Goal: Transaction & Acquisition: Subscribe to service/newsletter

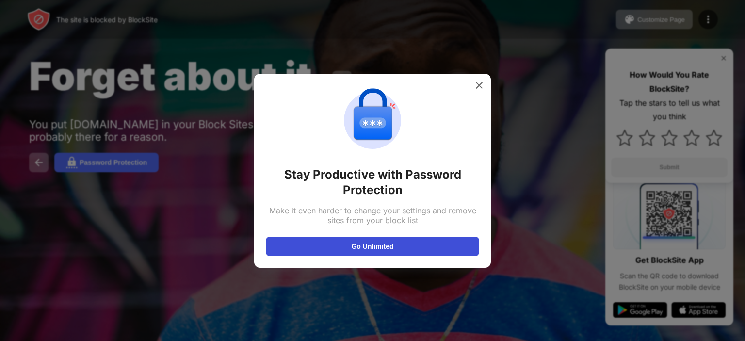
click at [341, 242] on button "Go Unlimited" at bounding box center [372, 246] width 213 height 19
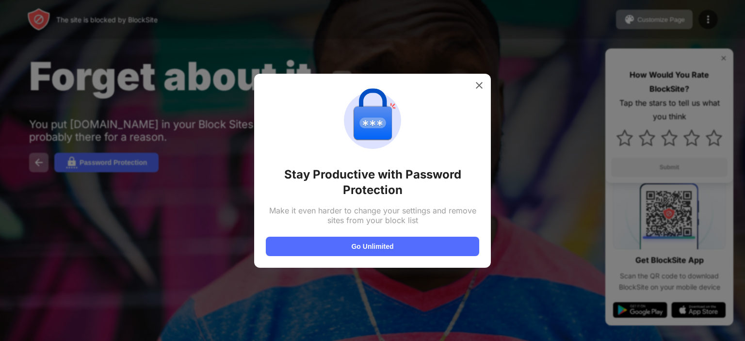
click at [475, 84] on img at bounding box center [479, 85] width 10 height 10
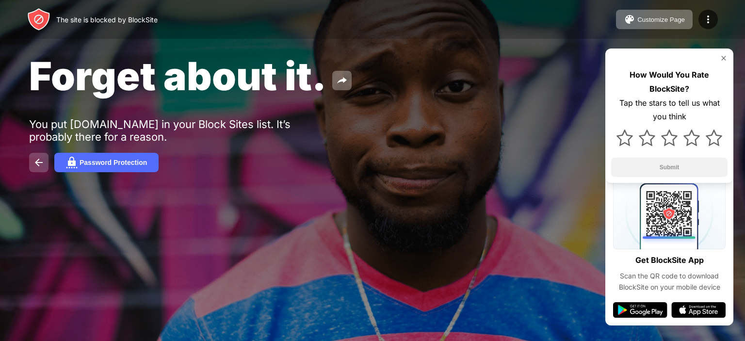
click at [42, 162] on img at bounding box center [39, 163] width 12 height 12
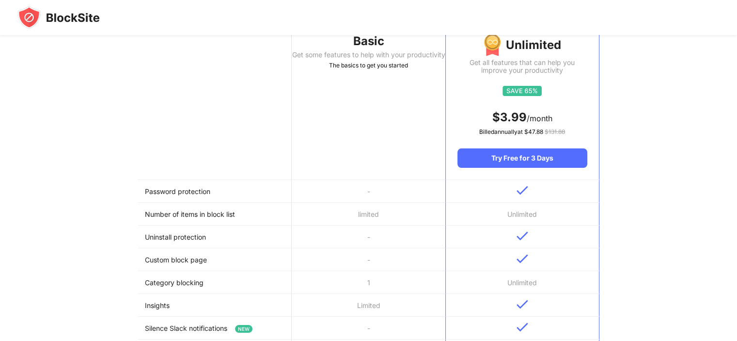
scroll to position [119, 0]
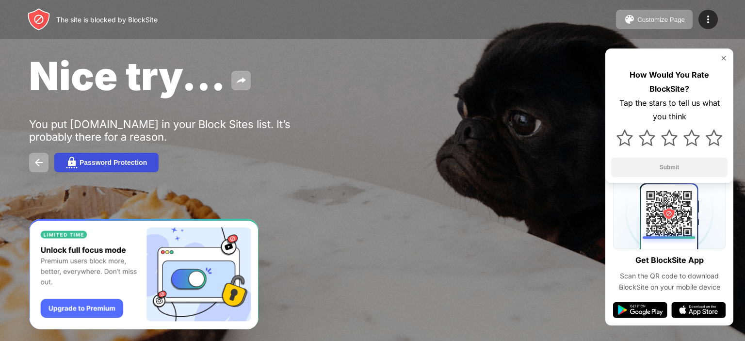
click at [72, 161] on img at bounding box center [72, 163] width 12 height 12
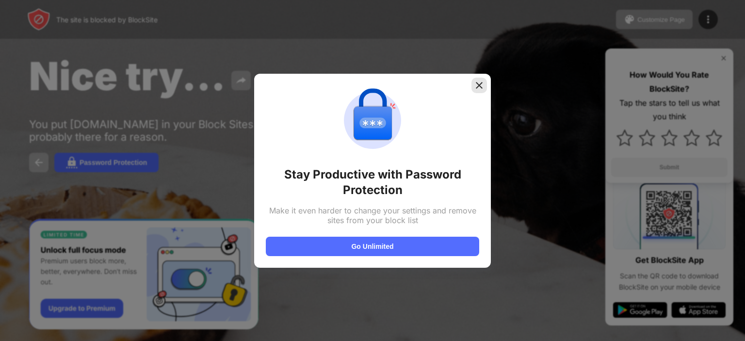
click at [486, 86] on div at bounding box center [479, 86] width 16 height 16
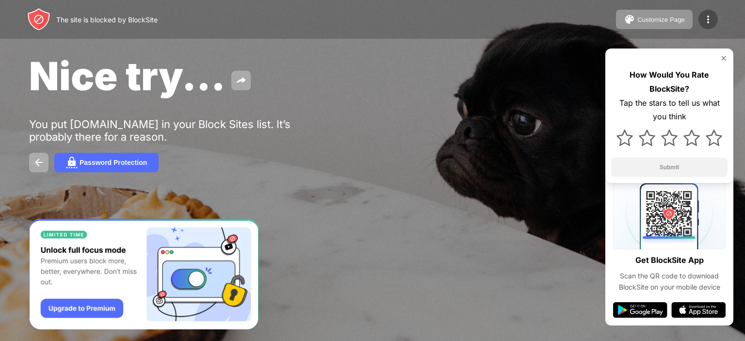
click at [704, 25] on img at bounding box center [708, 20] width 12 height 12
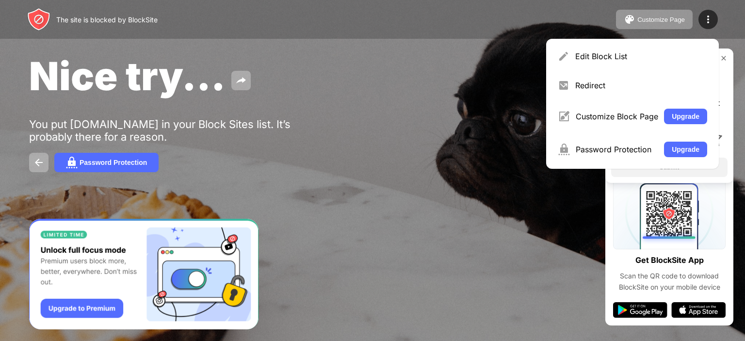
click at [580, 58] on div "Edit Block List" at bounding box center [641, 56] width 132 height 10
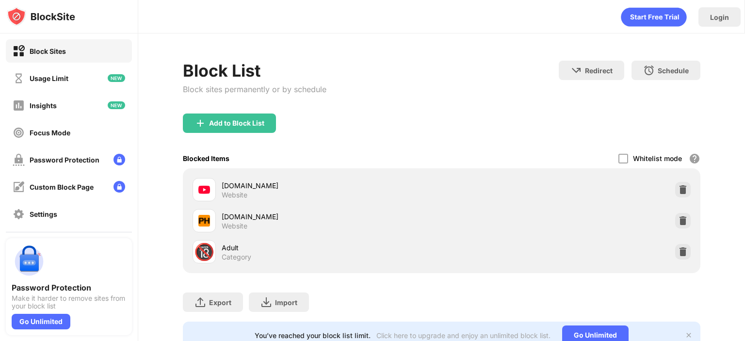
scroll to position [41, 0]
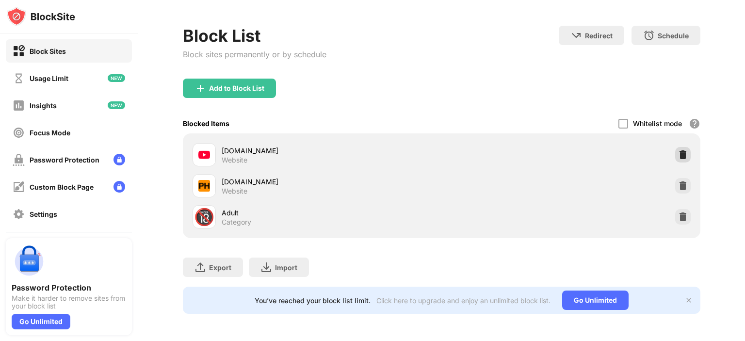
click at [678, 150] on img at bounding box center [683, 155] width 10 height 10
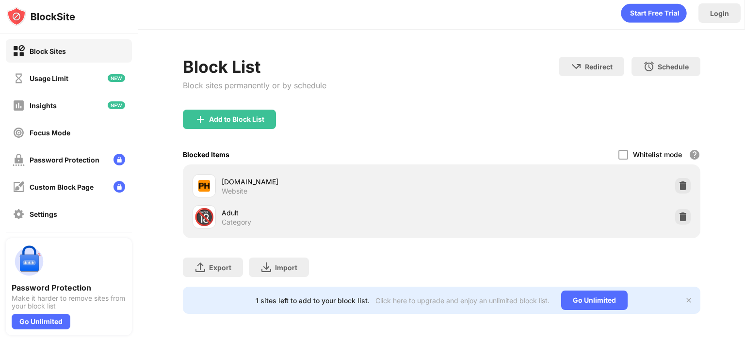
scroll to position [10, 0]
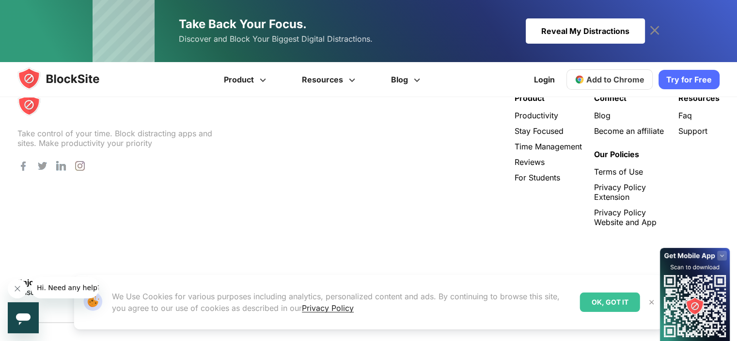
scroll to position [2047, 0]
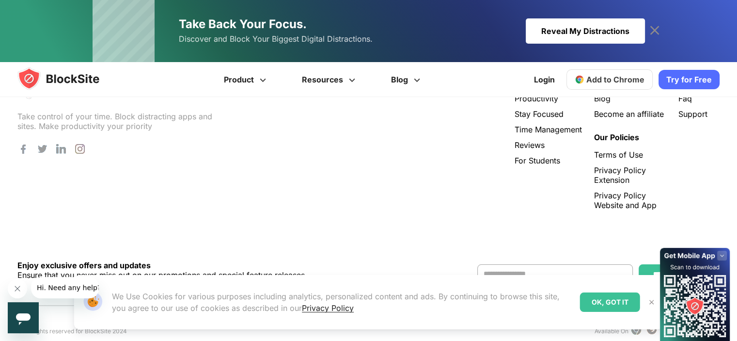
click at [667, 79] on link "Try for Free" at bounding box center [689, 79] width 61 height 19
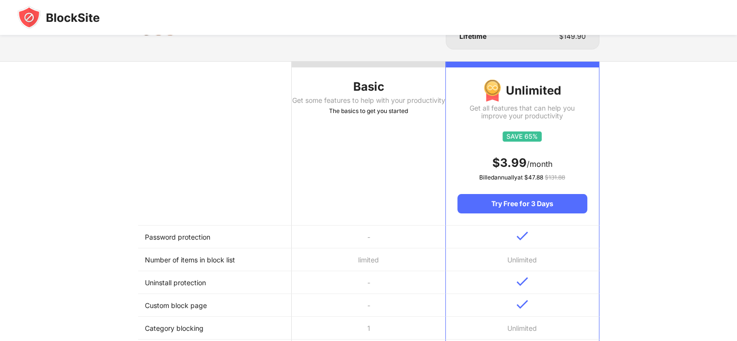
scroll to position [97, 0]
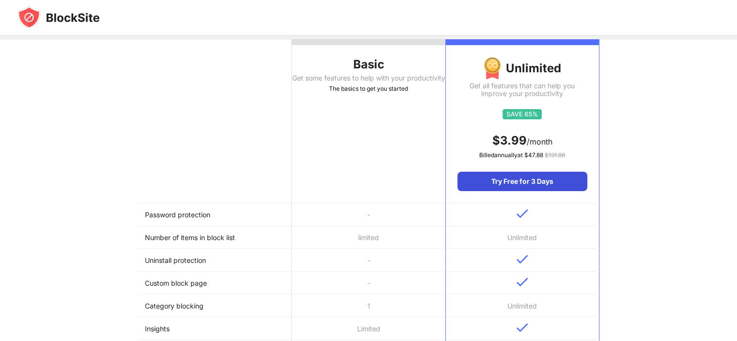
click at [491, 187] on div "Try Free for 3 Days" at bounding box center [522, 181] width 129 height 19
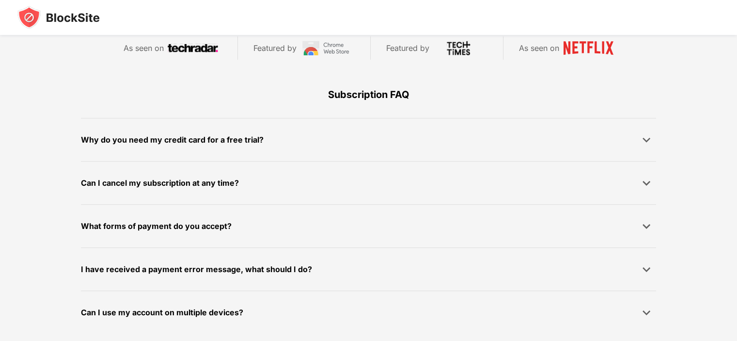
scroll to position [614, 0]
